Goal: Navigation & Orientation: Find specific page/section

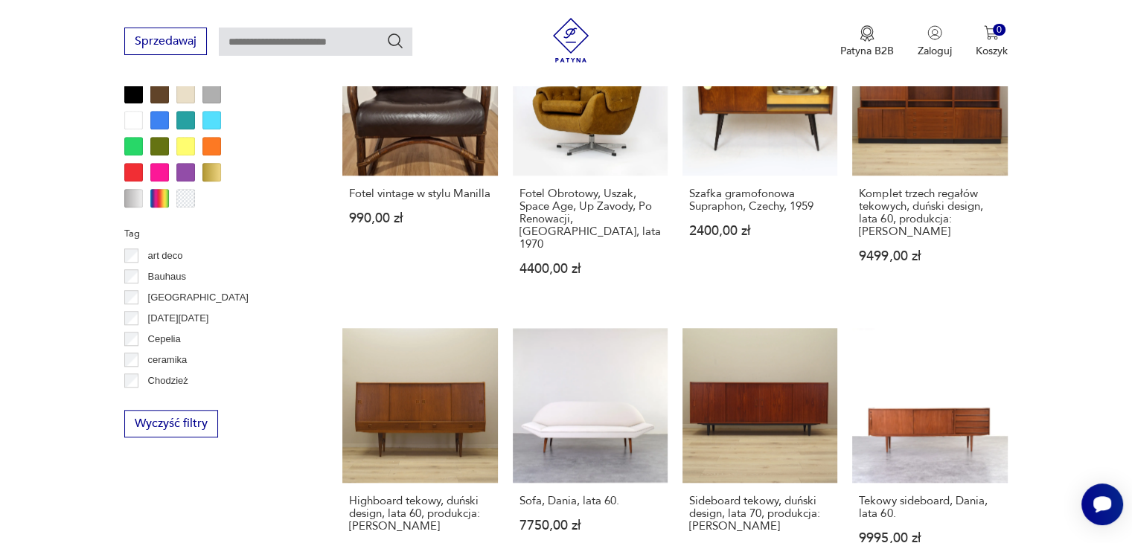
scroll to position [1414, 0]
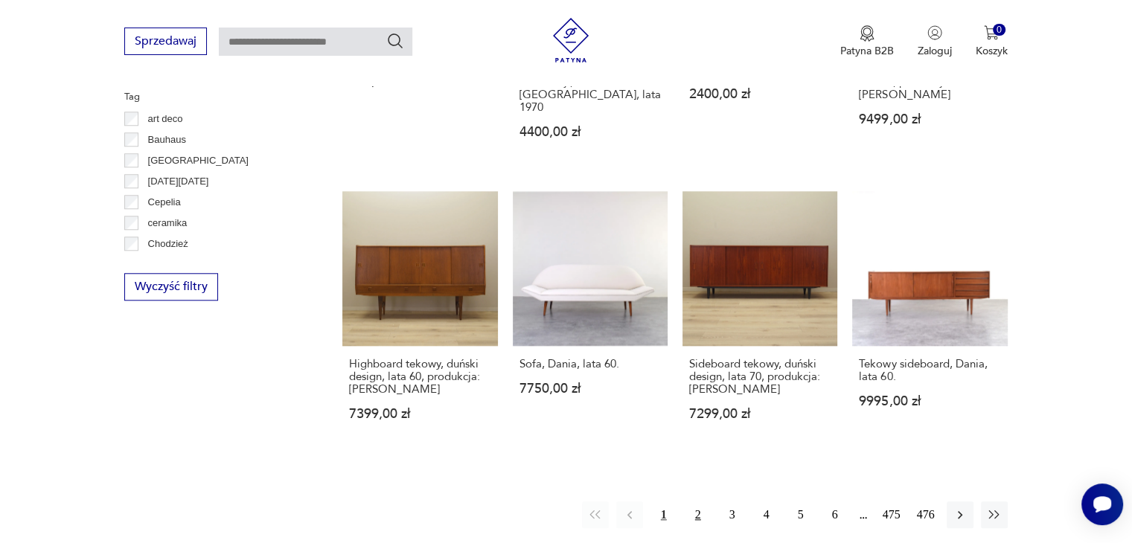
click at [702, 502] on button "2" at bounding box center [698, 515] width 27 height 27
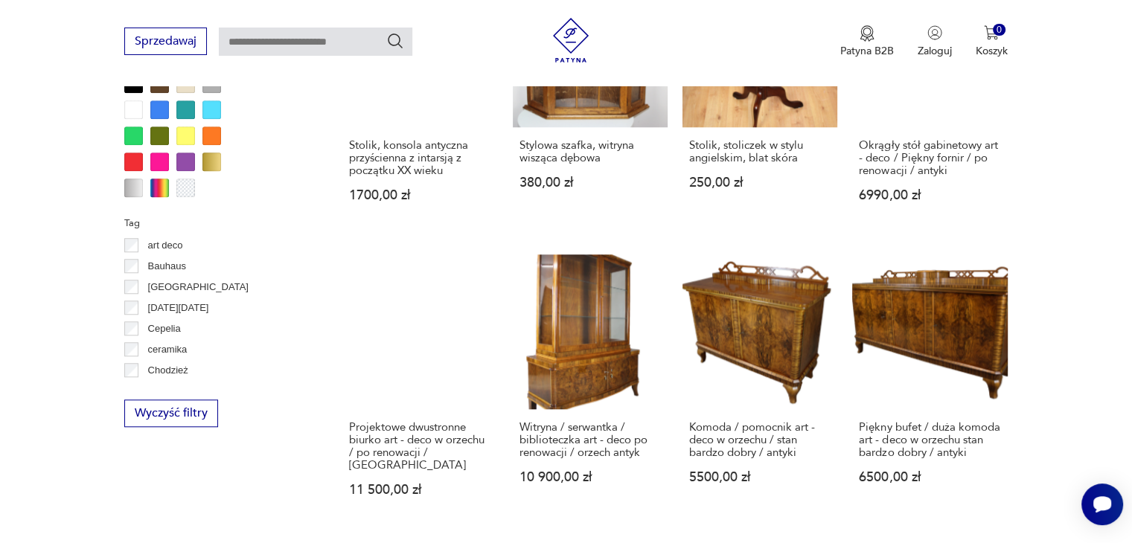
scroll to position [1436, 0]
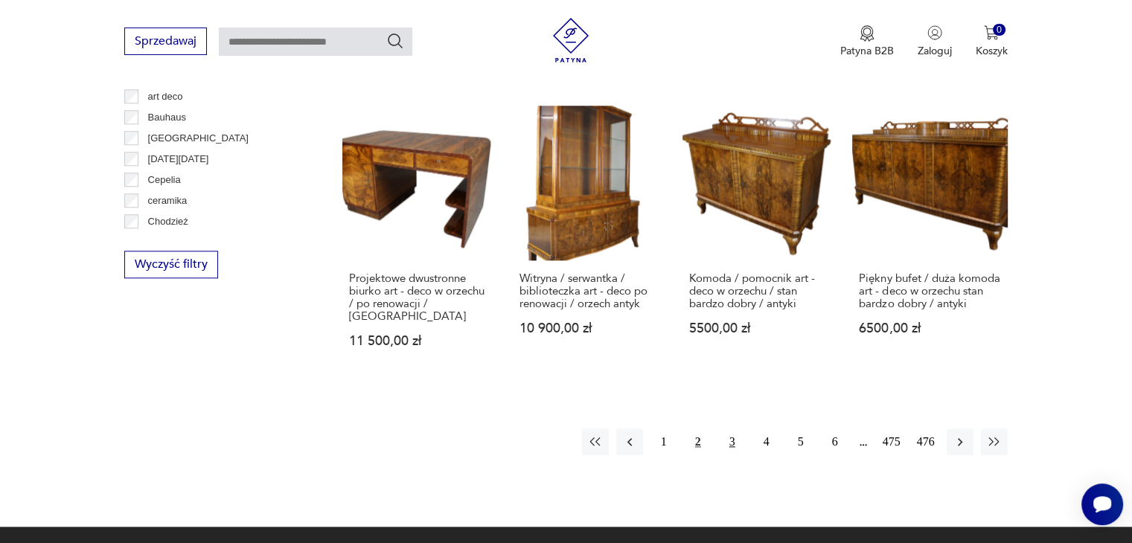
click at [736, 429] on button "3" at bounding box center [732, 442] width 27 height 27
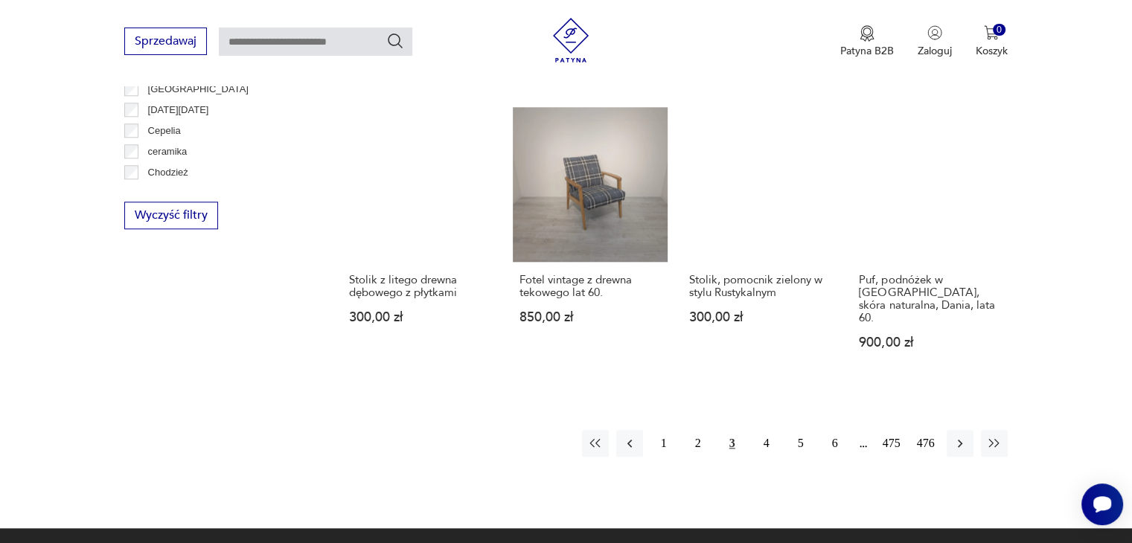
scroll to position [1511, 0]
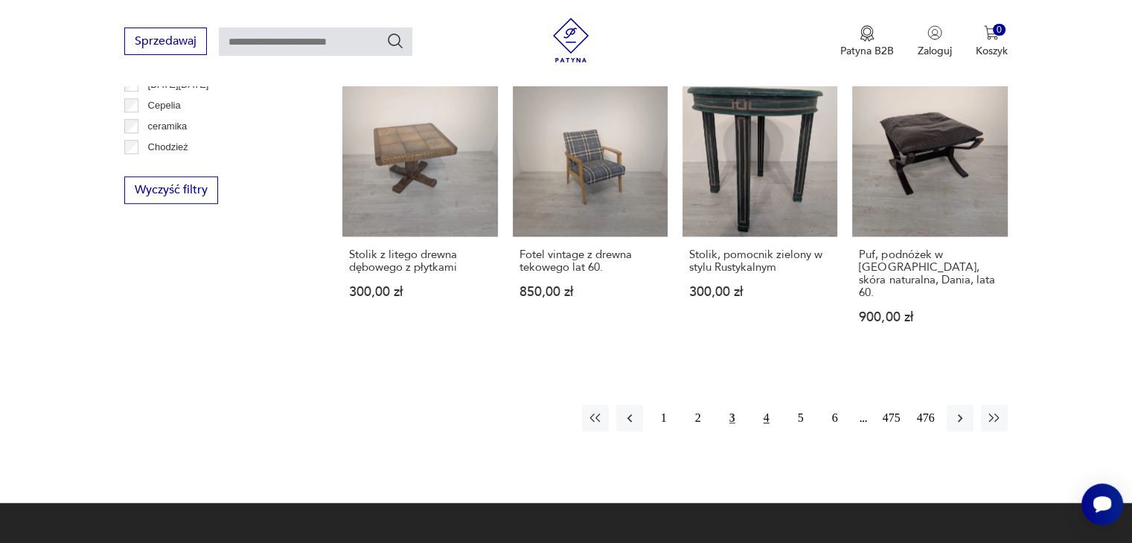
click at [761, 405] on button "4" at bounding box center [766, 418] width 27 height 27
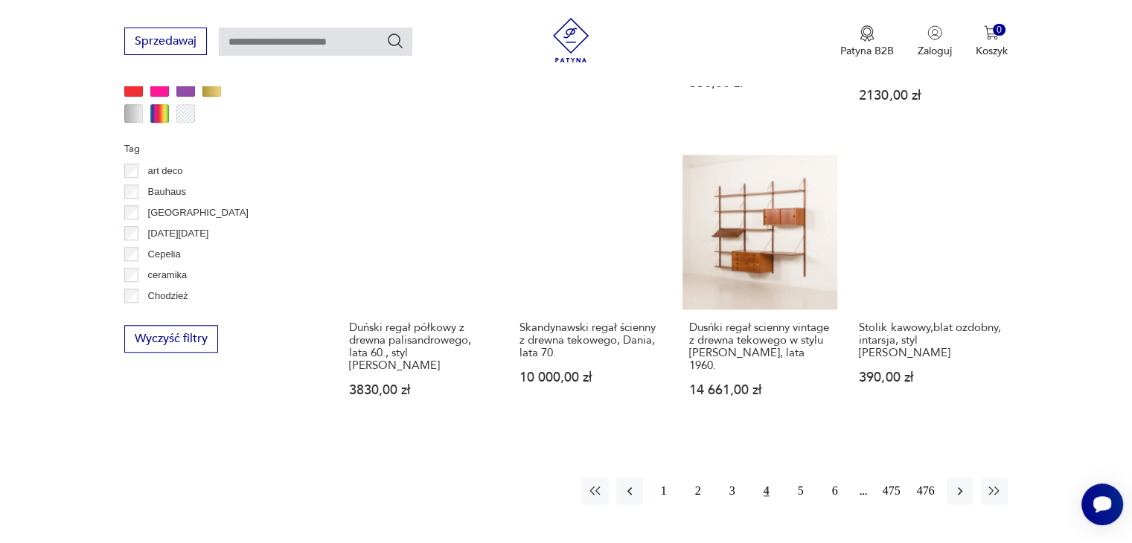
scroll to position [1436, 0]
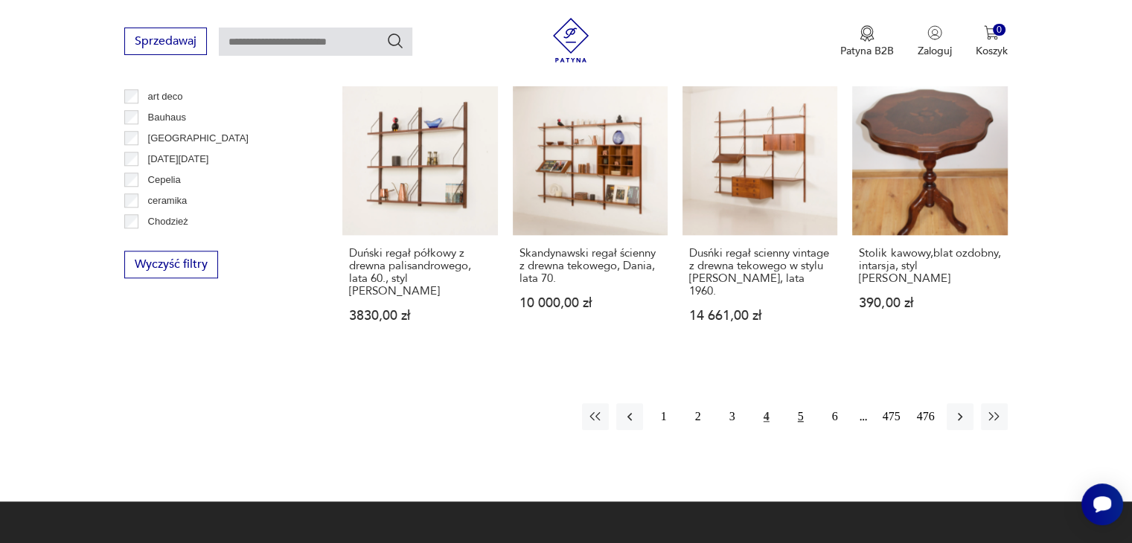
click at [795, 406] on button "5" at bounding box center [800, 416] width 27 height 27
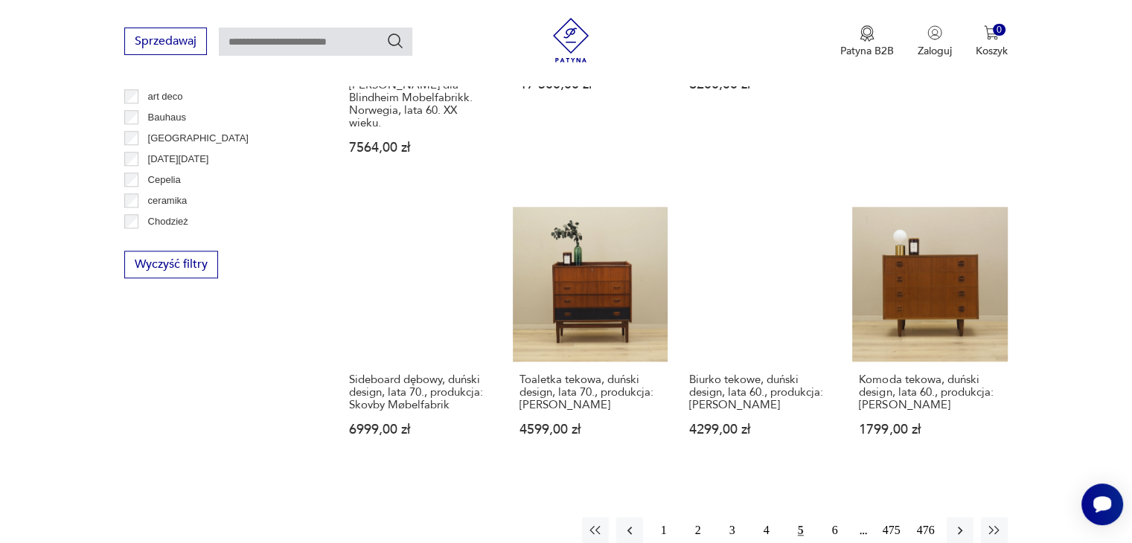
scroll to position [1511, 0]
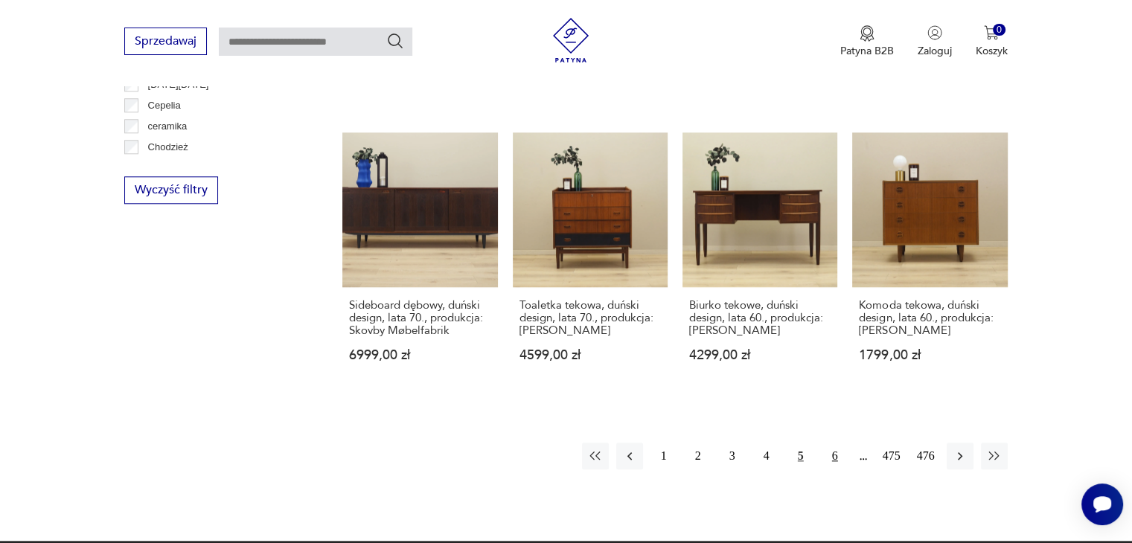
click at [835, 443] on button "6" at bounding box center [835, 456] width 27 height 27
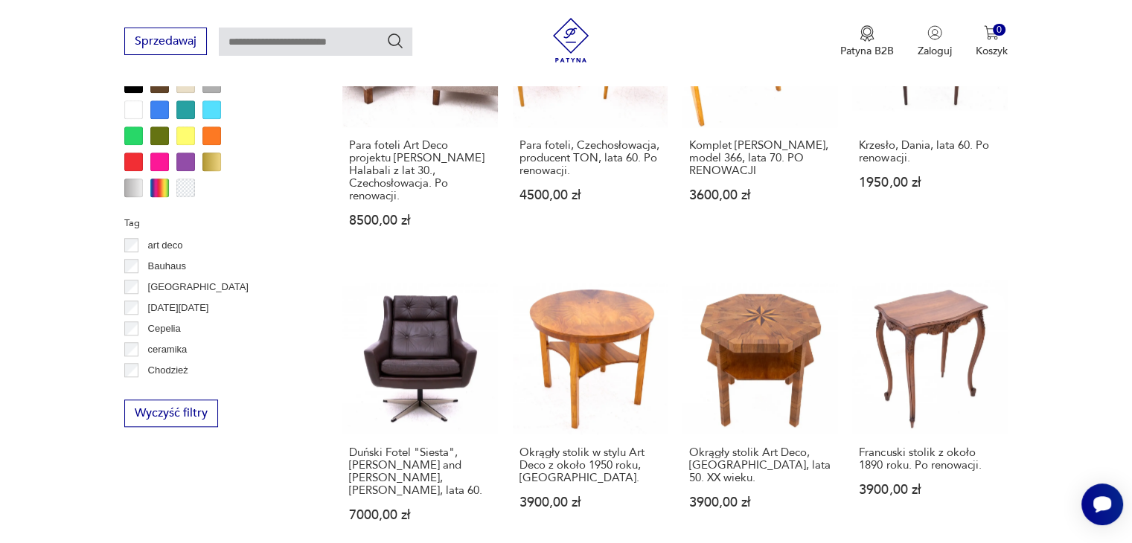
scroll to position [1436, 0]
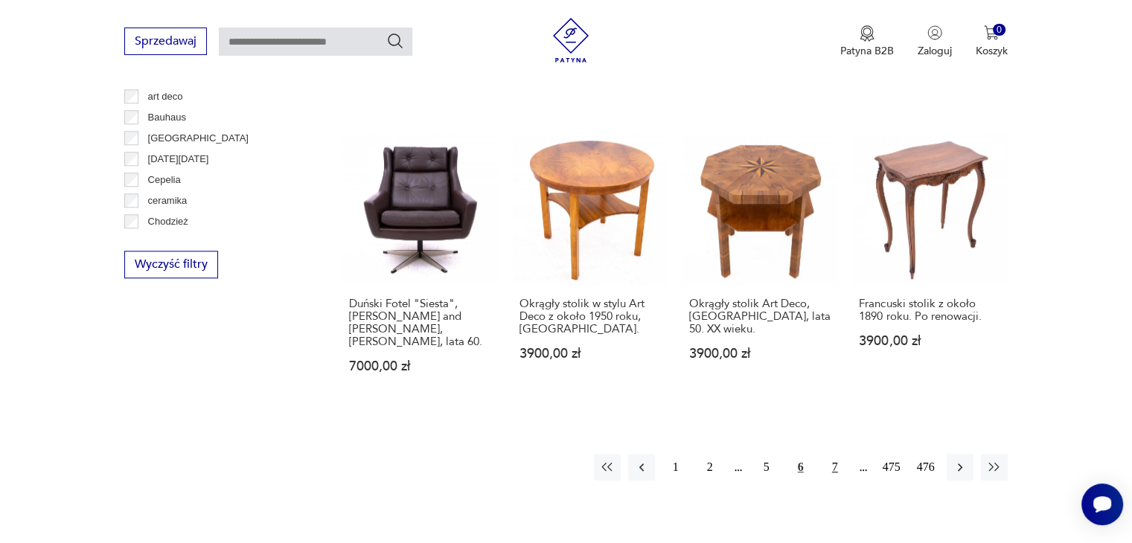
click at [834, 454] on button "7" at bounding box center [835, 467] width 27 height 27
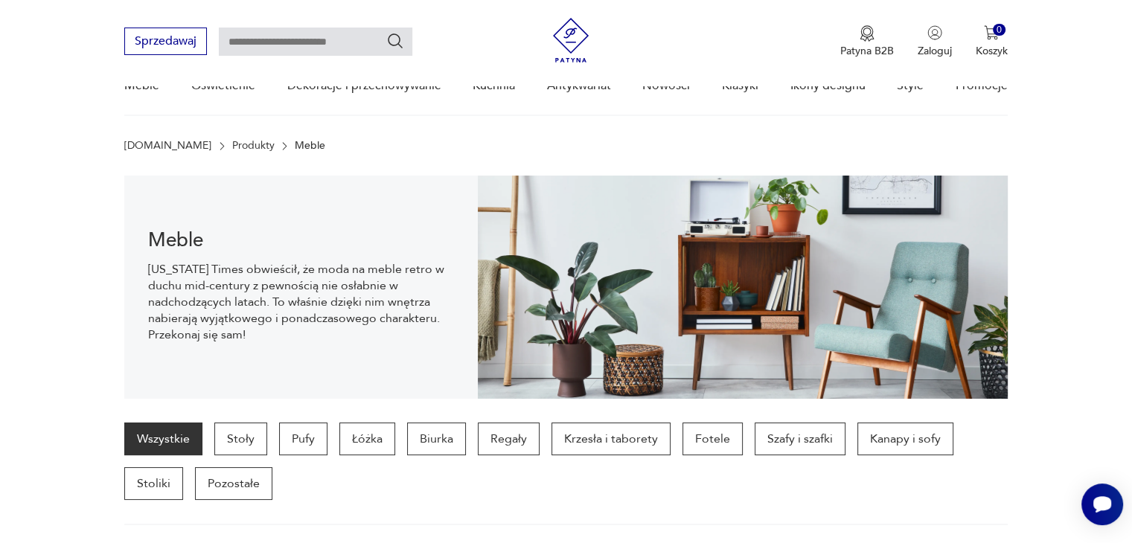
scroll to position [149, 0]
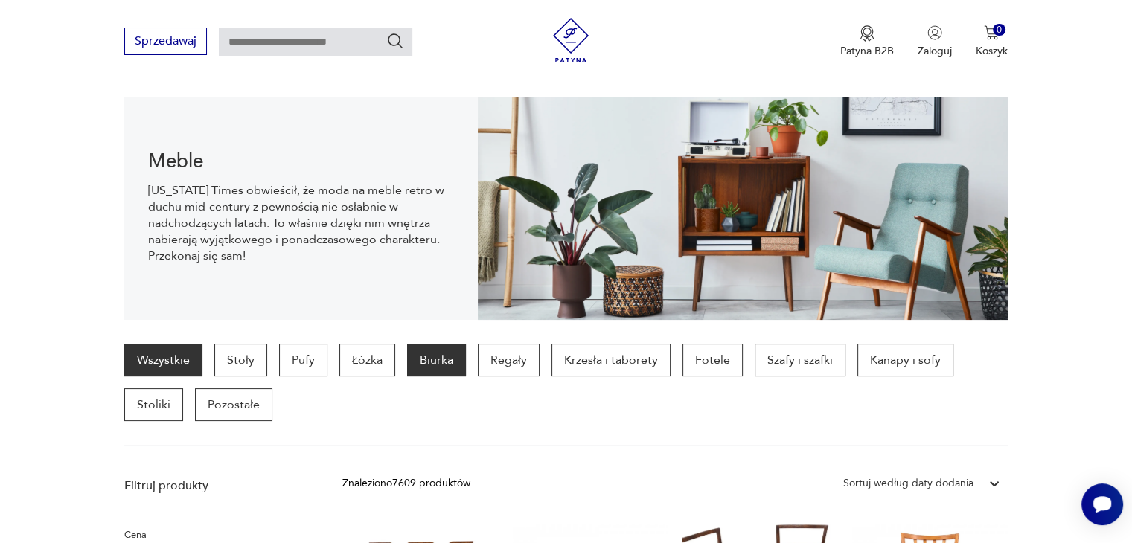
click at [448, 356] on p "Biurka" at bounding box center [436, 360] width 59 height 33
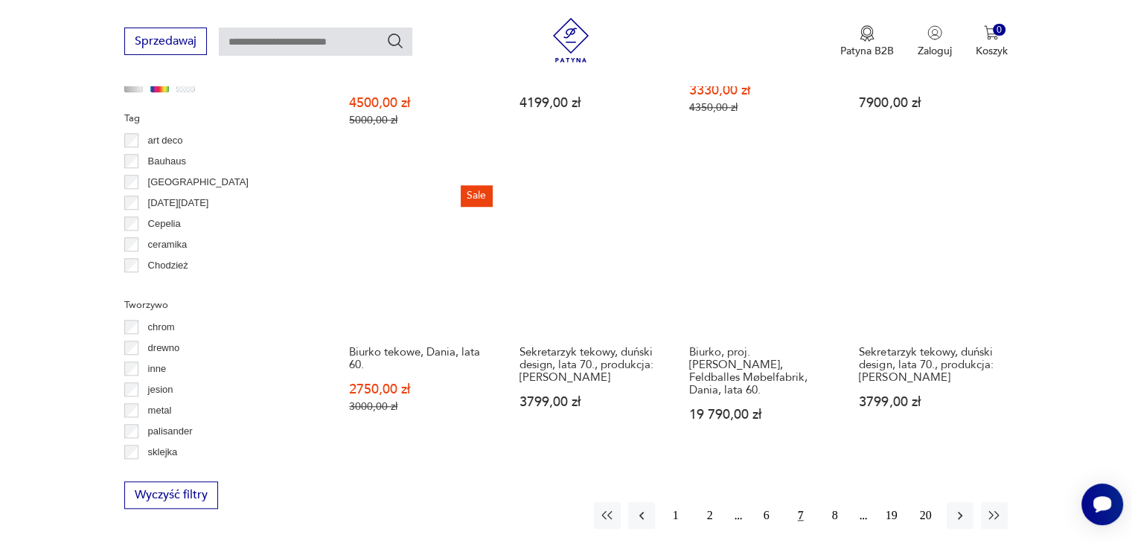
scroll to position [1511, 0]
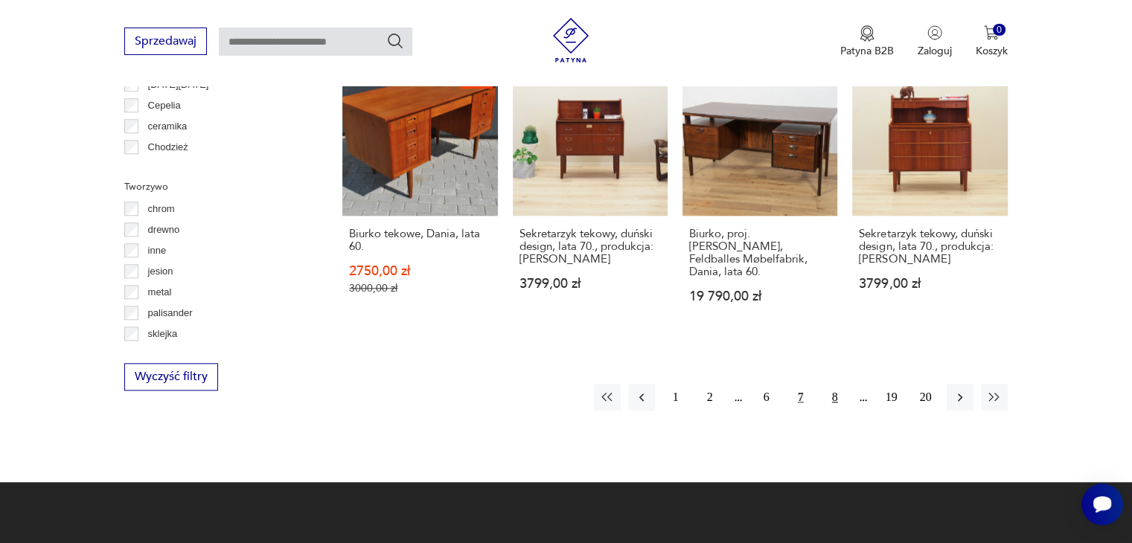
click at [831, 384] on button "8" at bounding box center [835, 397] width 27 height 27
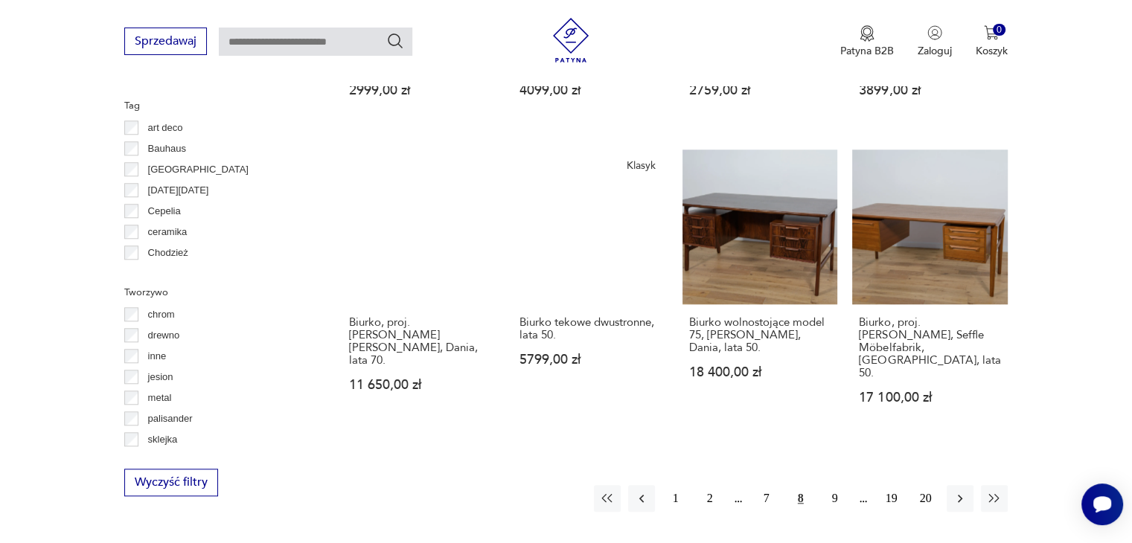
scroll to position [1511, 0]
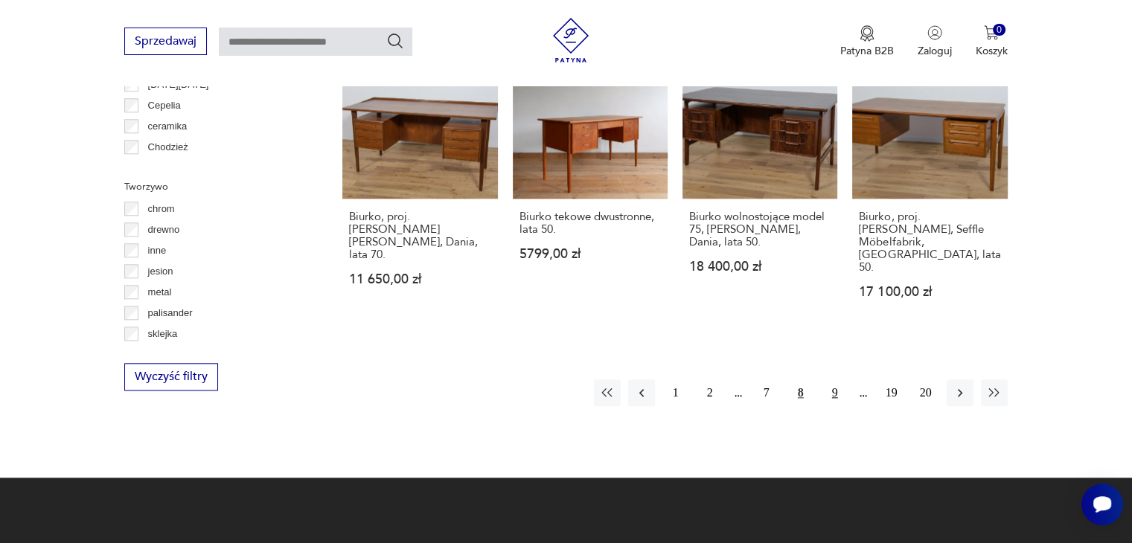
click at [835, 380] on button "9" at bounding box center [835, 393] width 27 height 27
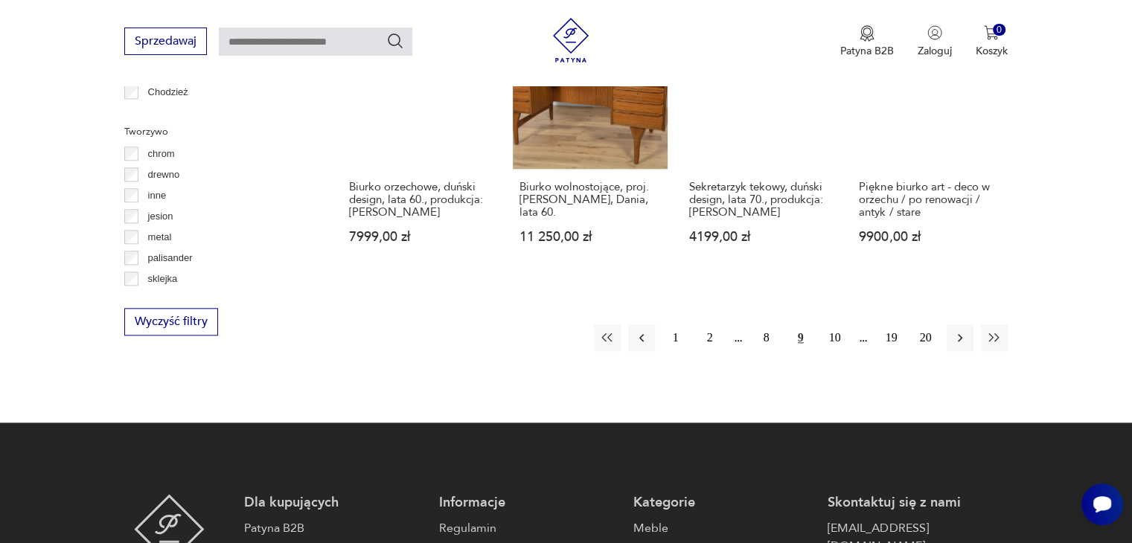
scroll to position [1585, 0]
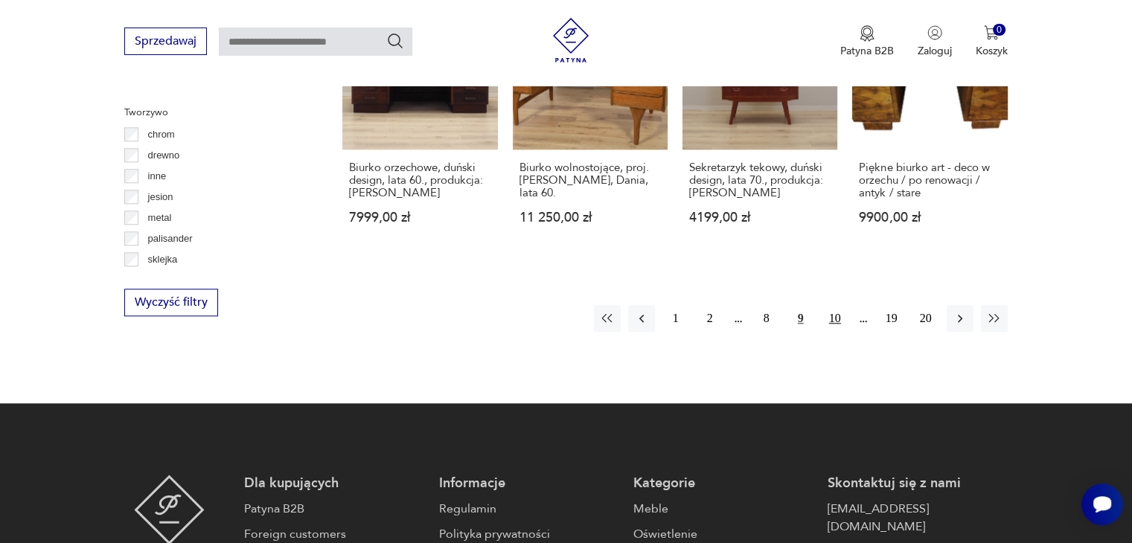
click at [840, 305] on button "10" at bounding box center [835, 318] width 27 height 27
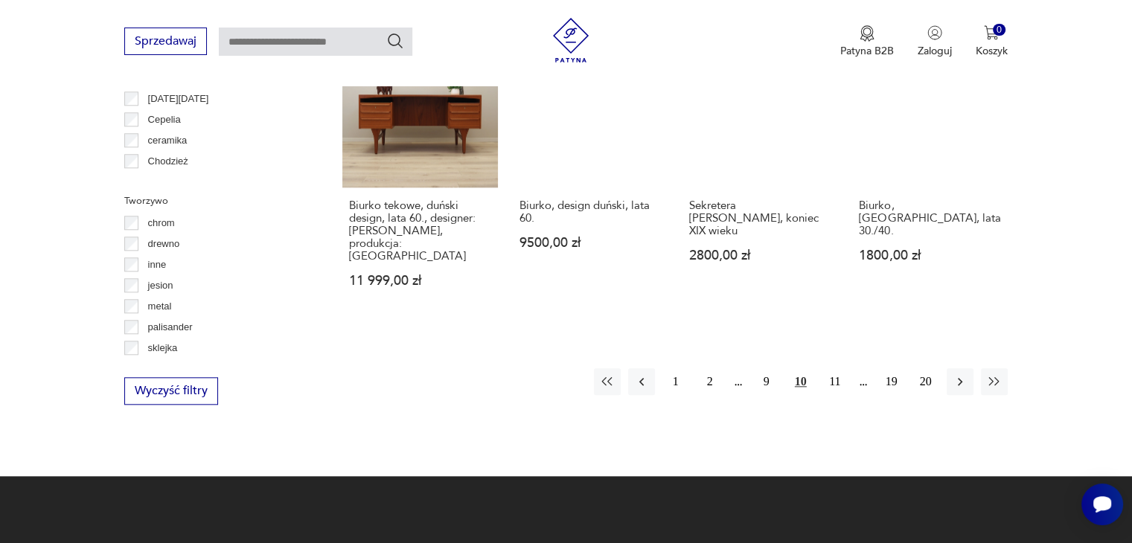
scroll to position [1511, 0]
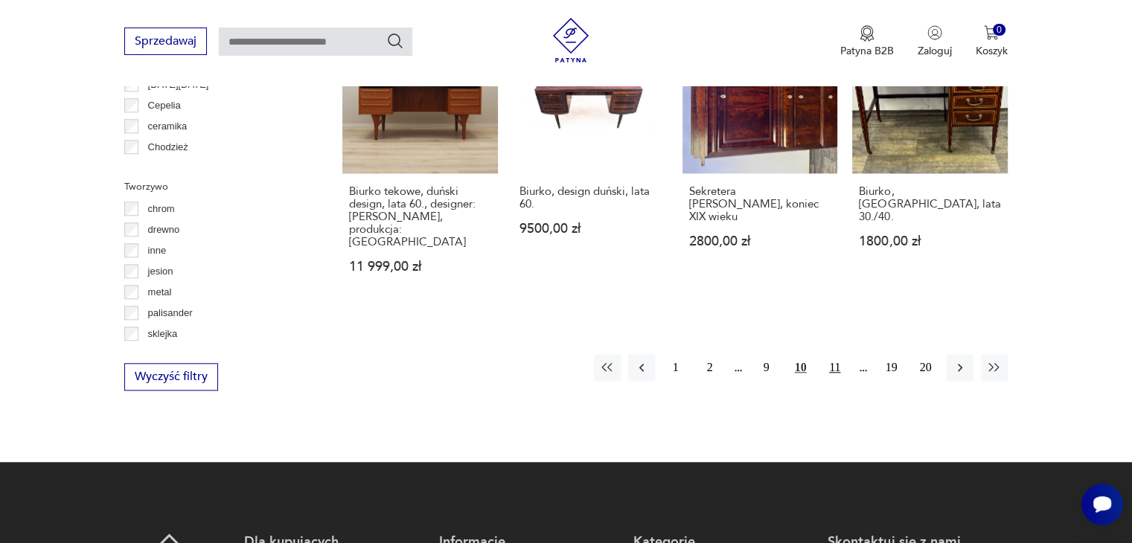
click at [829, 364] on button "11" at bounding box center [835, 367] width 27 height 27
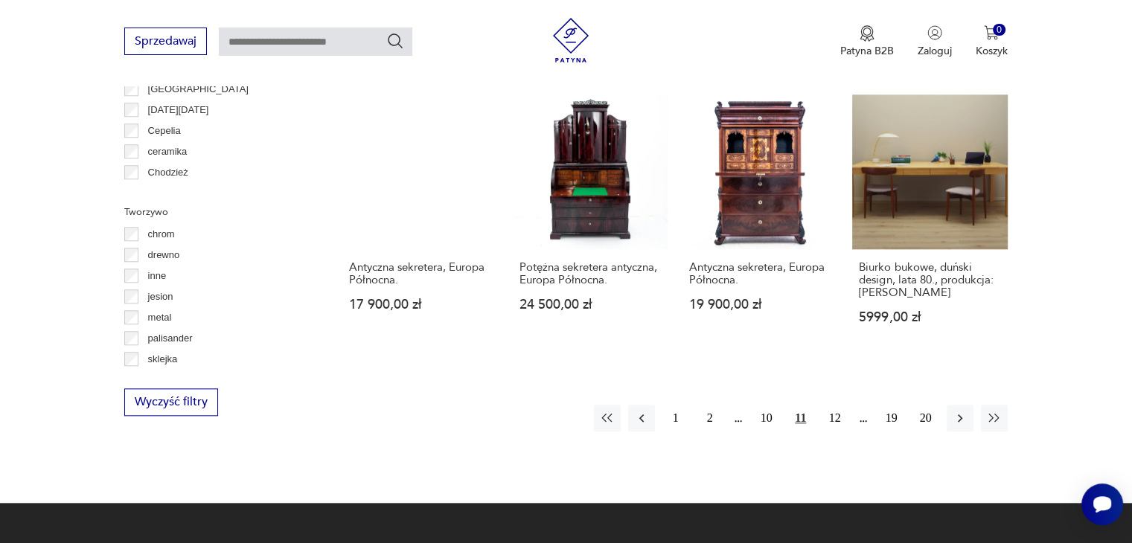
scroll to position [1511, 0]
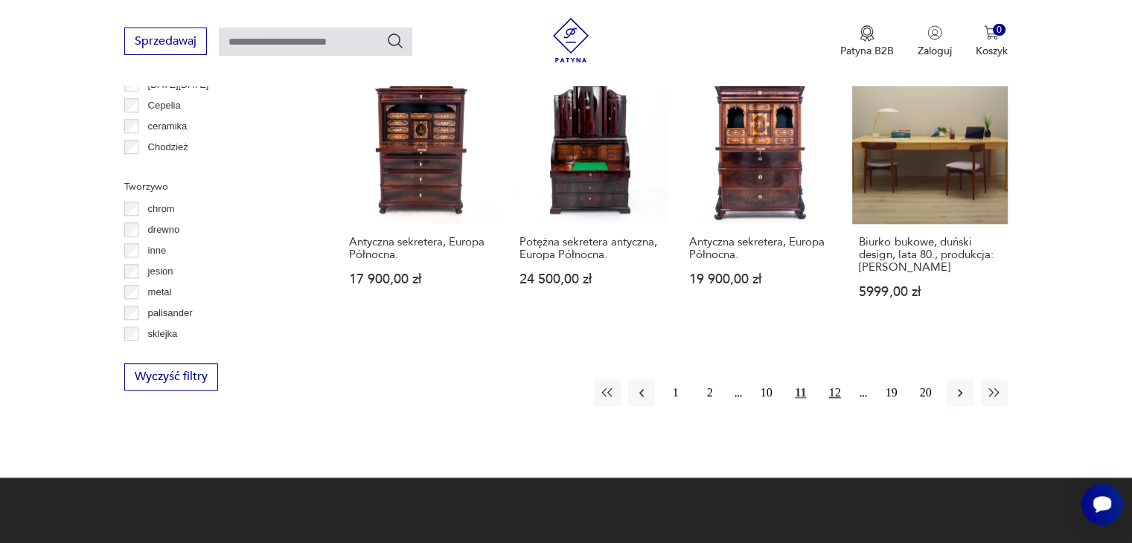
click at [836, 380] on button "12" at bounding box center [835, 393] width 27 height 27
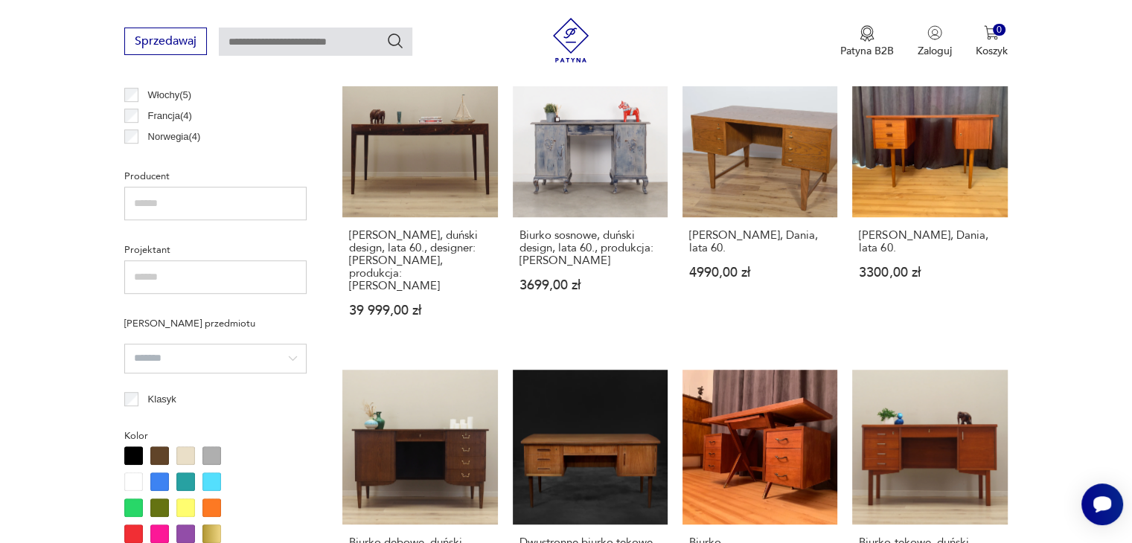
scroll to position [1213, 0]
